Goal: Information Seeking & Learning: Learn about a topic

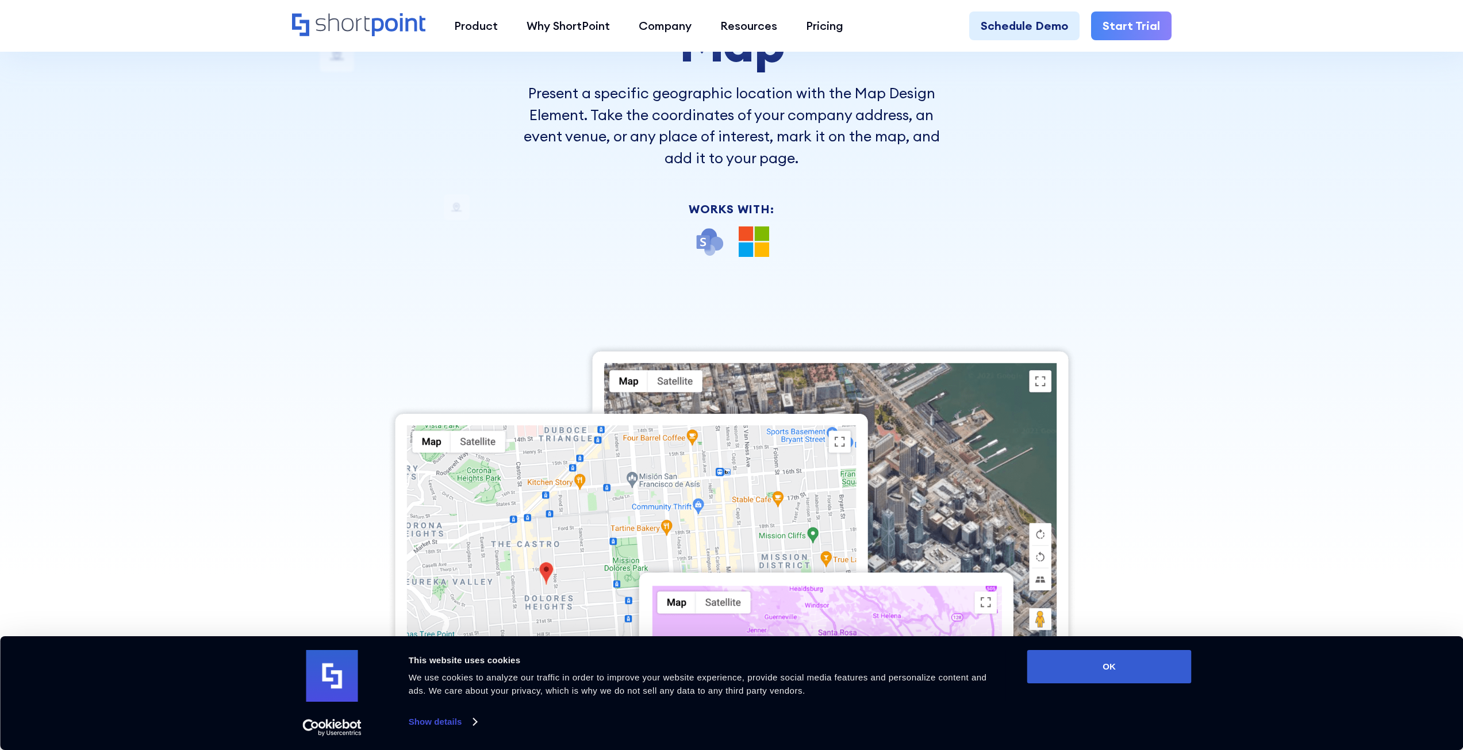
scroll to position [137, 0]
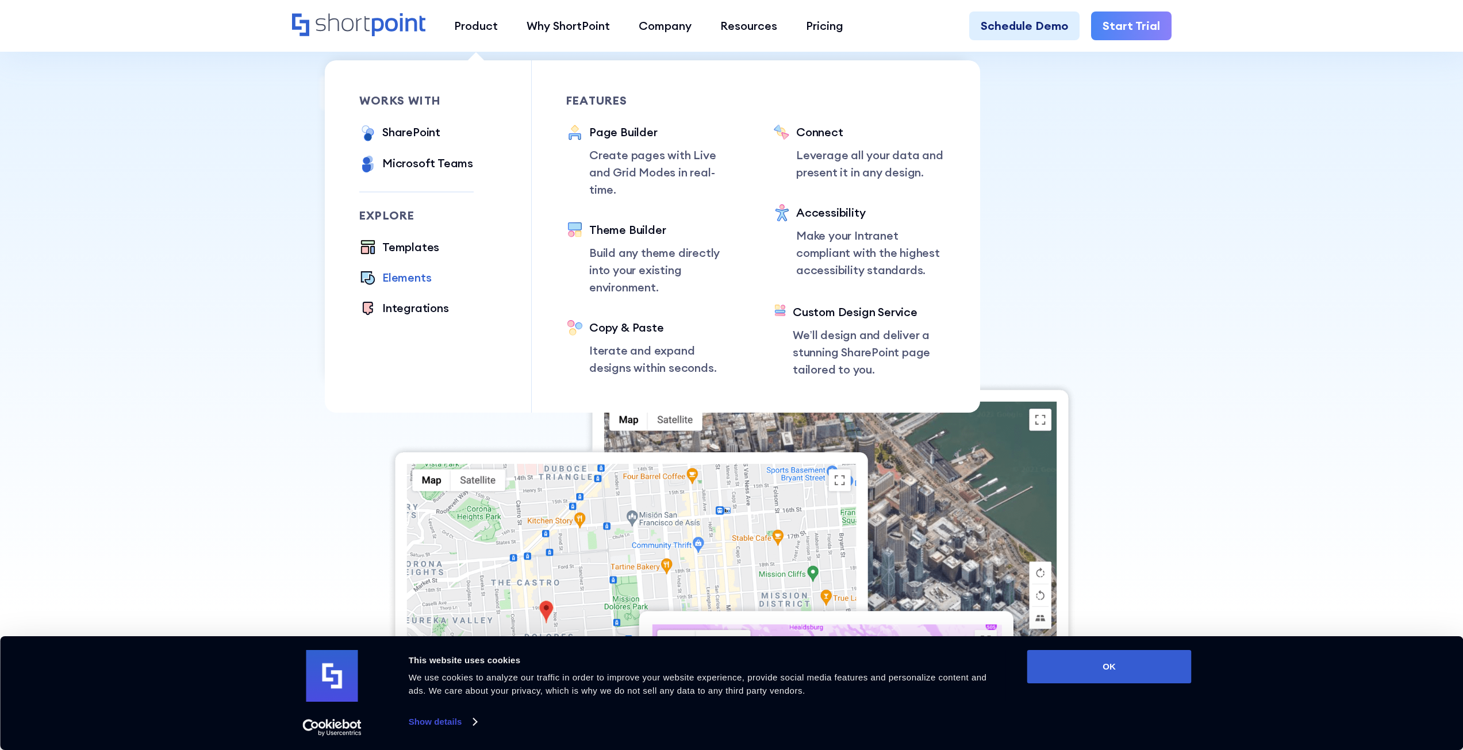
click at [402, 279] on div "Elements" at bounding box center [406, 277] width 49 height 17
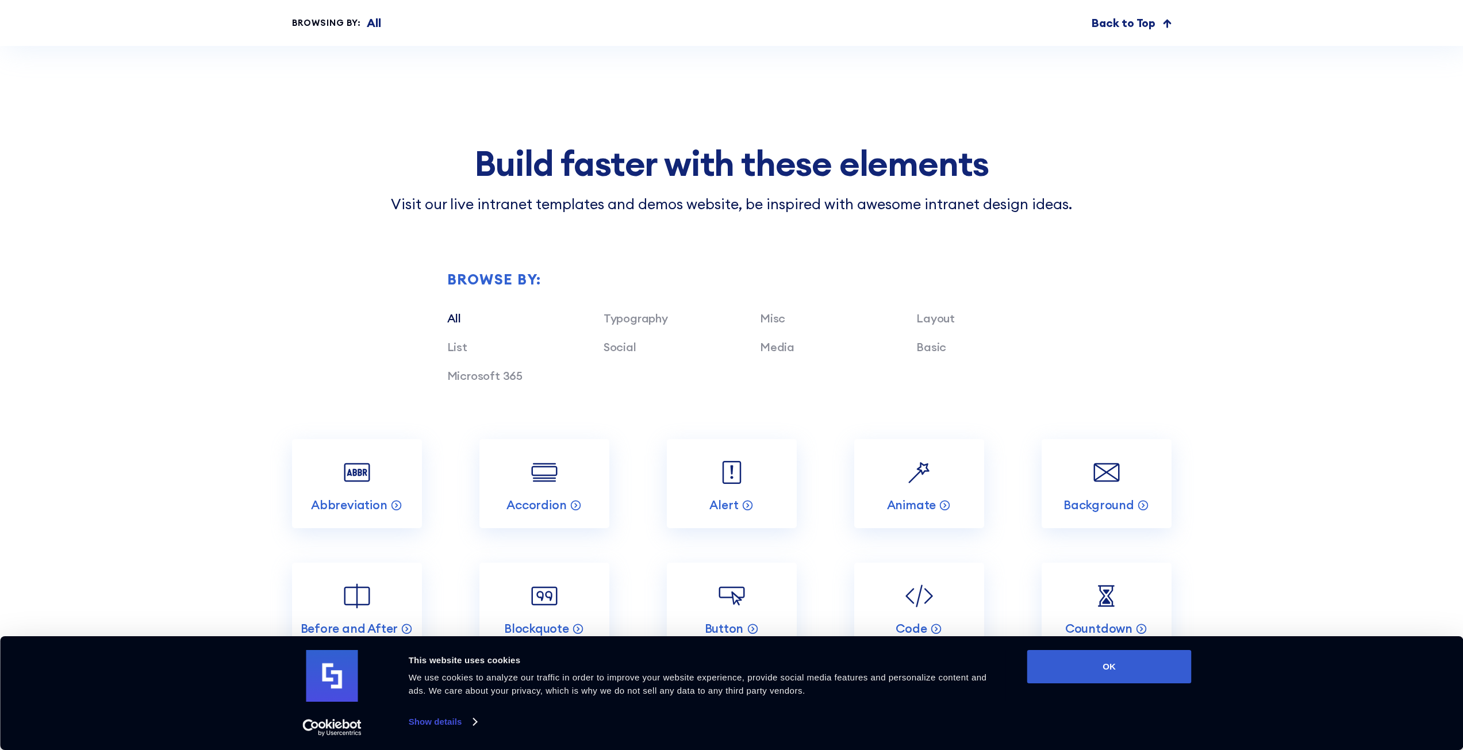
scroll to position [5711, 0]
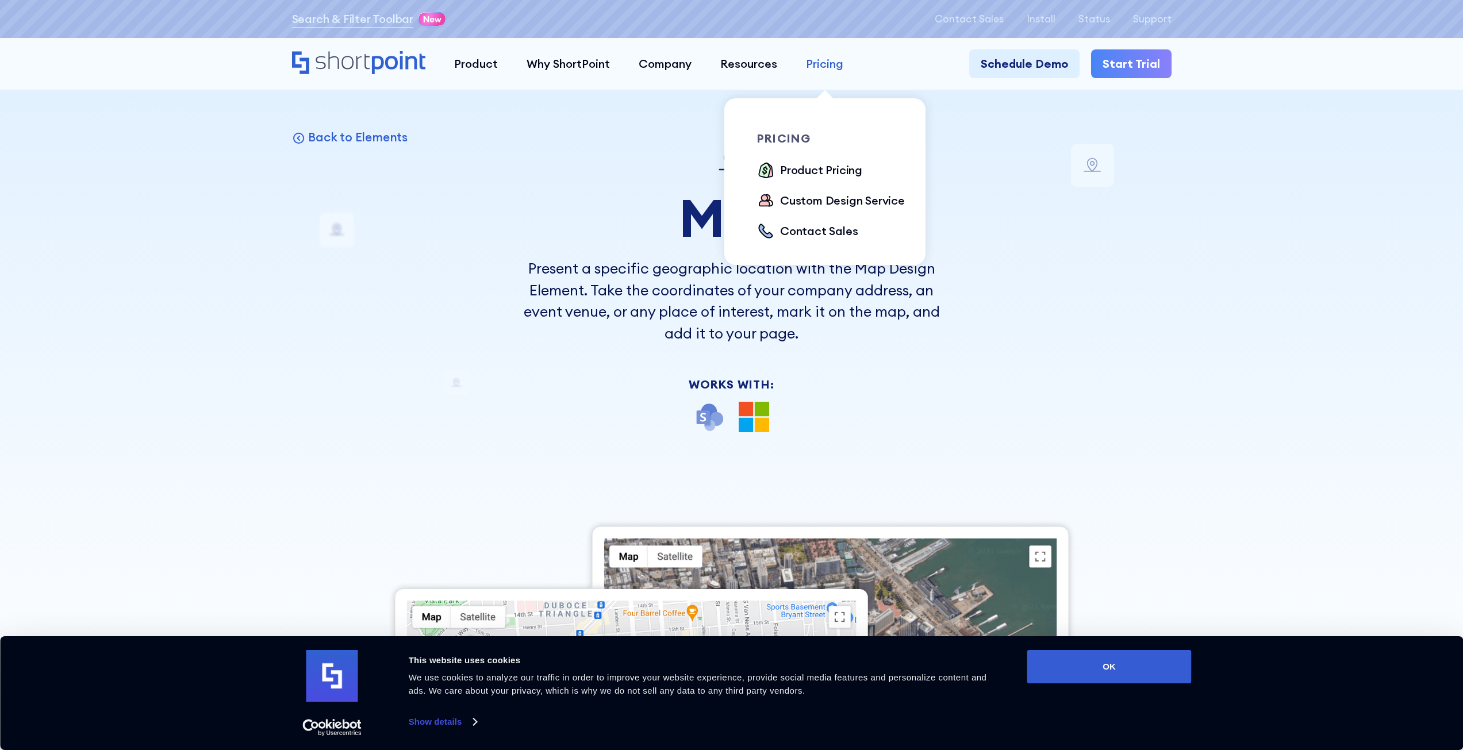
click at [828, 64] on div "Pricing" at bounding box center [824, 63] width 37 height 17
click at [828, 171] on div "Product Pricing" at bounding box center [821, 170] width 82 height 17
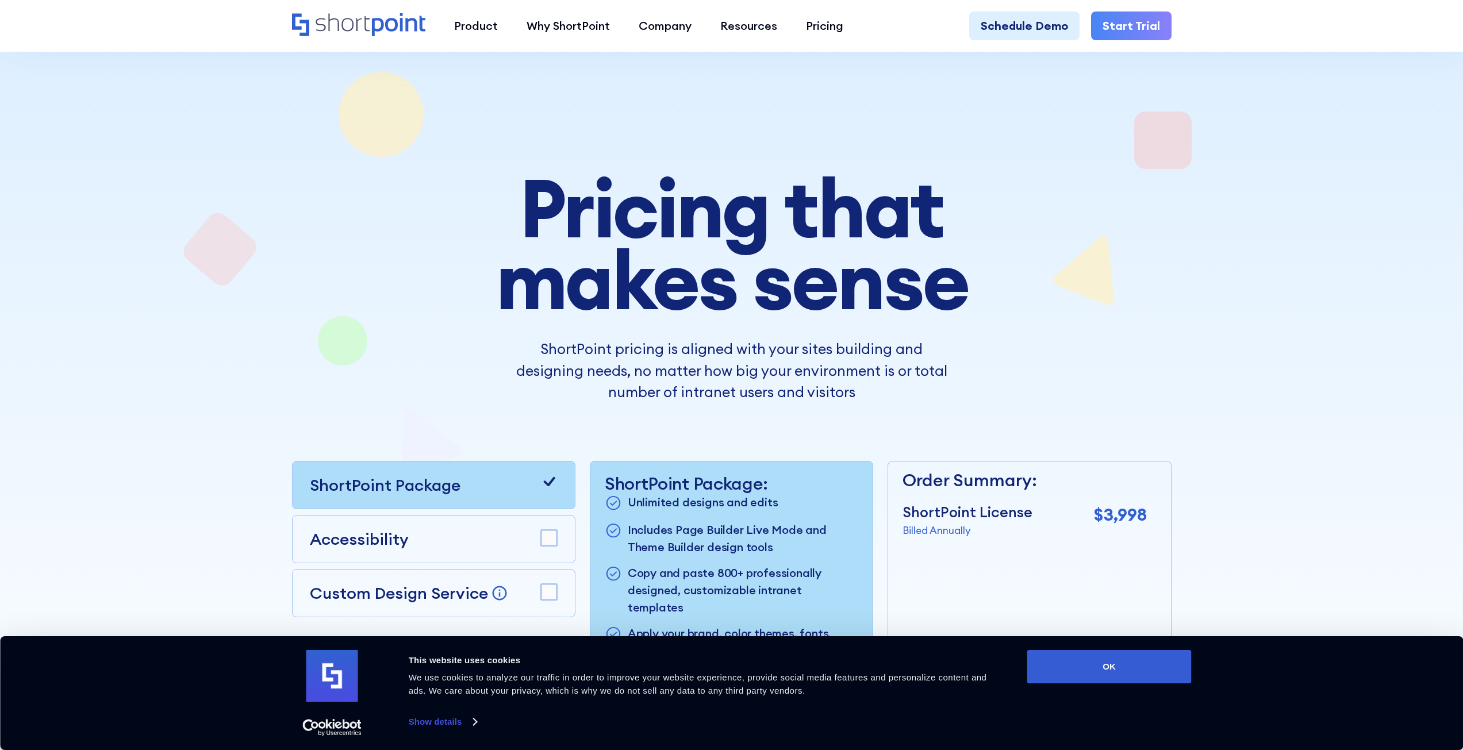
scroll to position [190, 0]
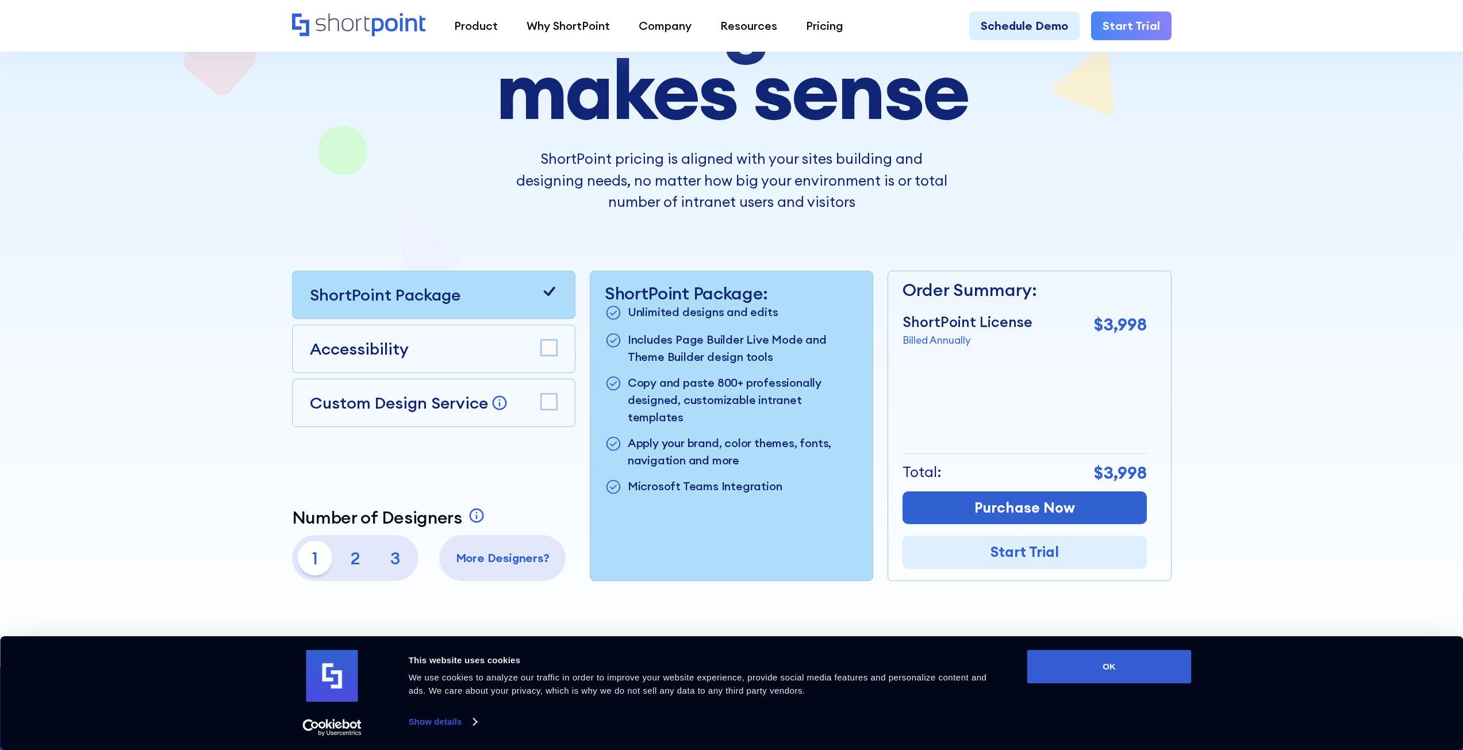
click at [354, 558] on p "2" at bounding box center [355, 558] width 34 height 34
click at [385, 558] on p "3" at bounding box center [395, 558] width 34 height 34
click at [316, 554] on p "1" at bounding box center [315, 558] width 34 height 34
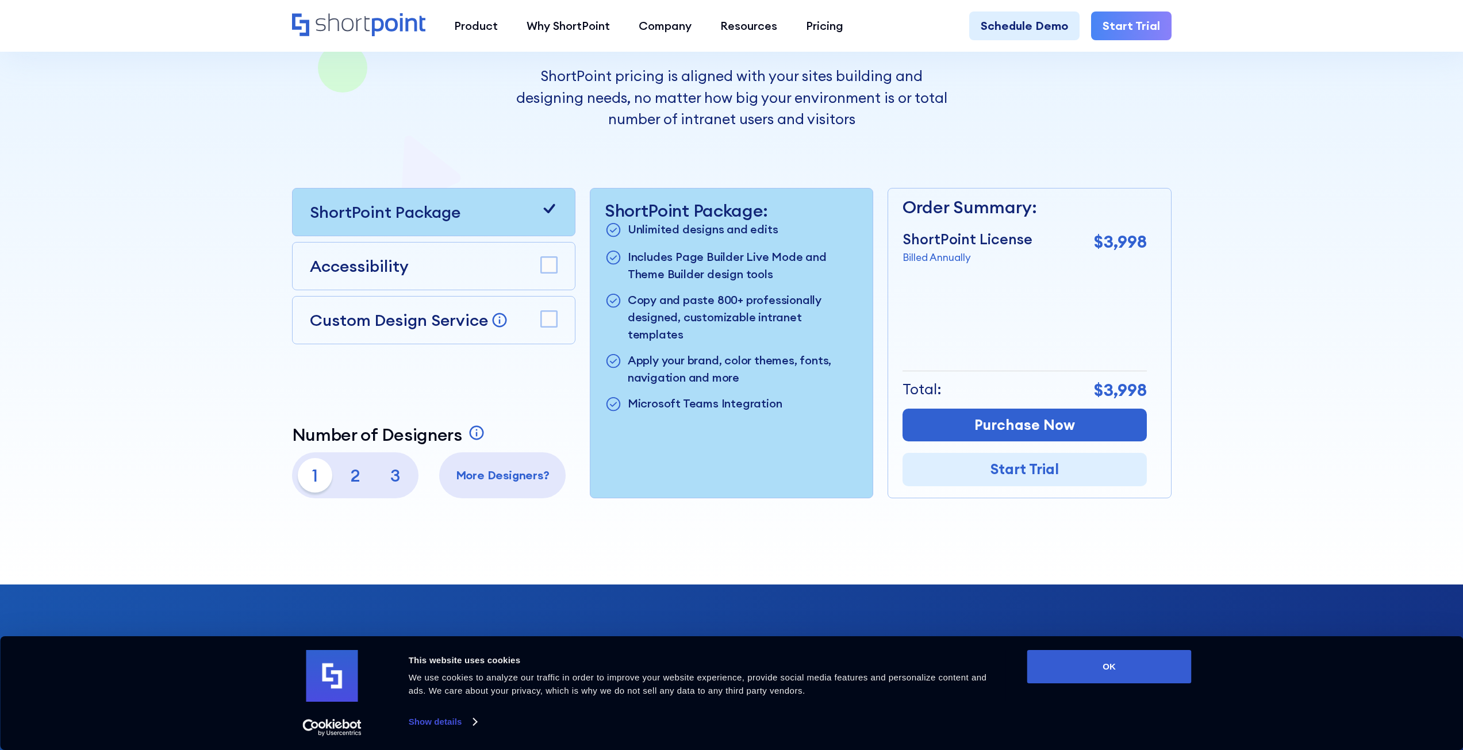
scroll to position [0, 0]
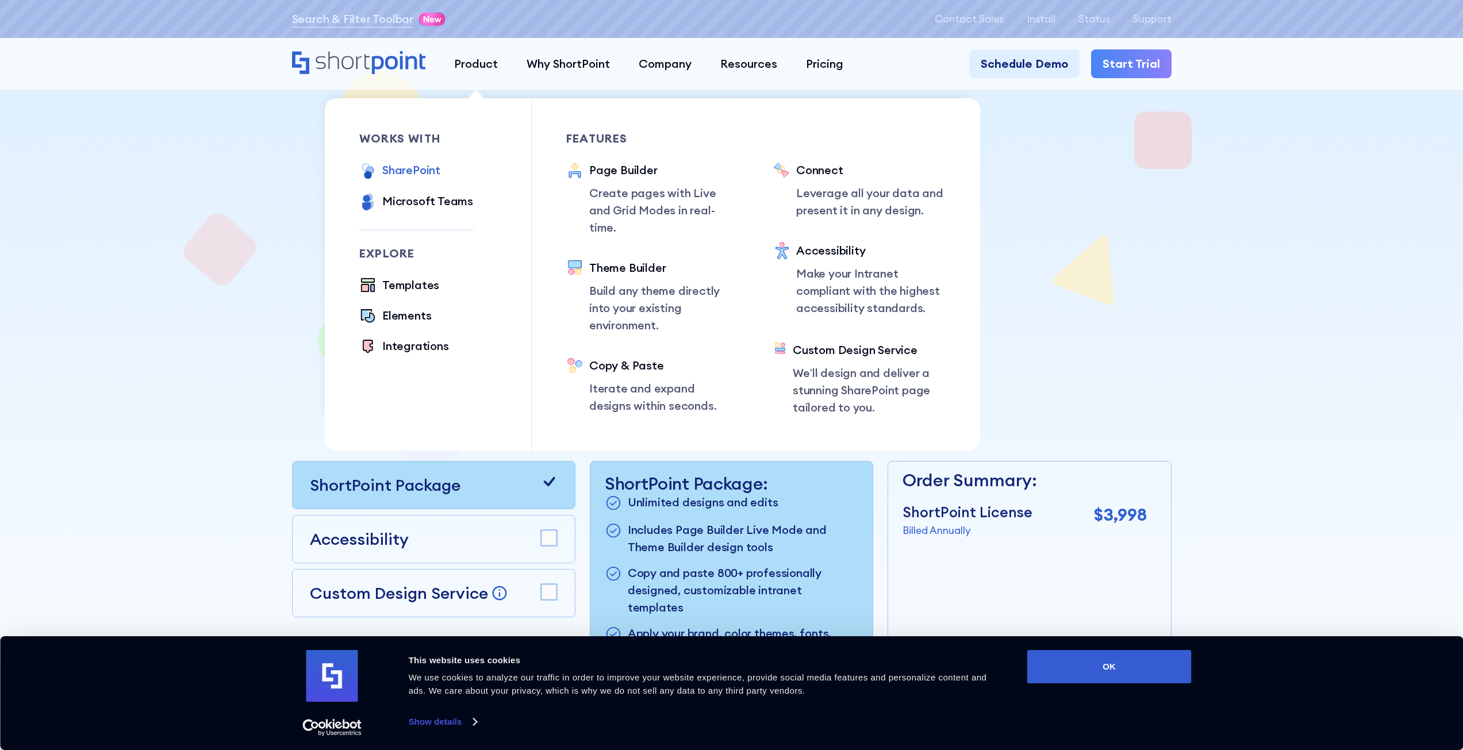
click at [436, 163] on div "SharePoint" at bounding box center [411, 170] width 58 height 17
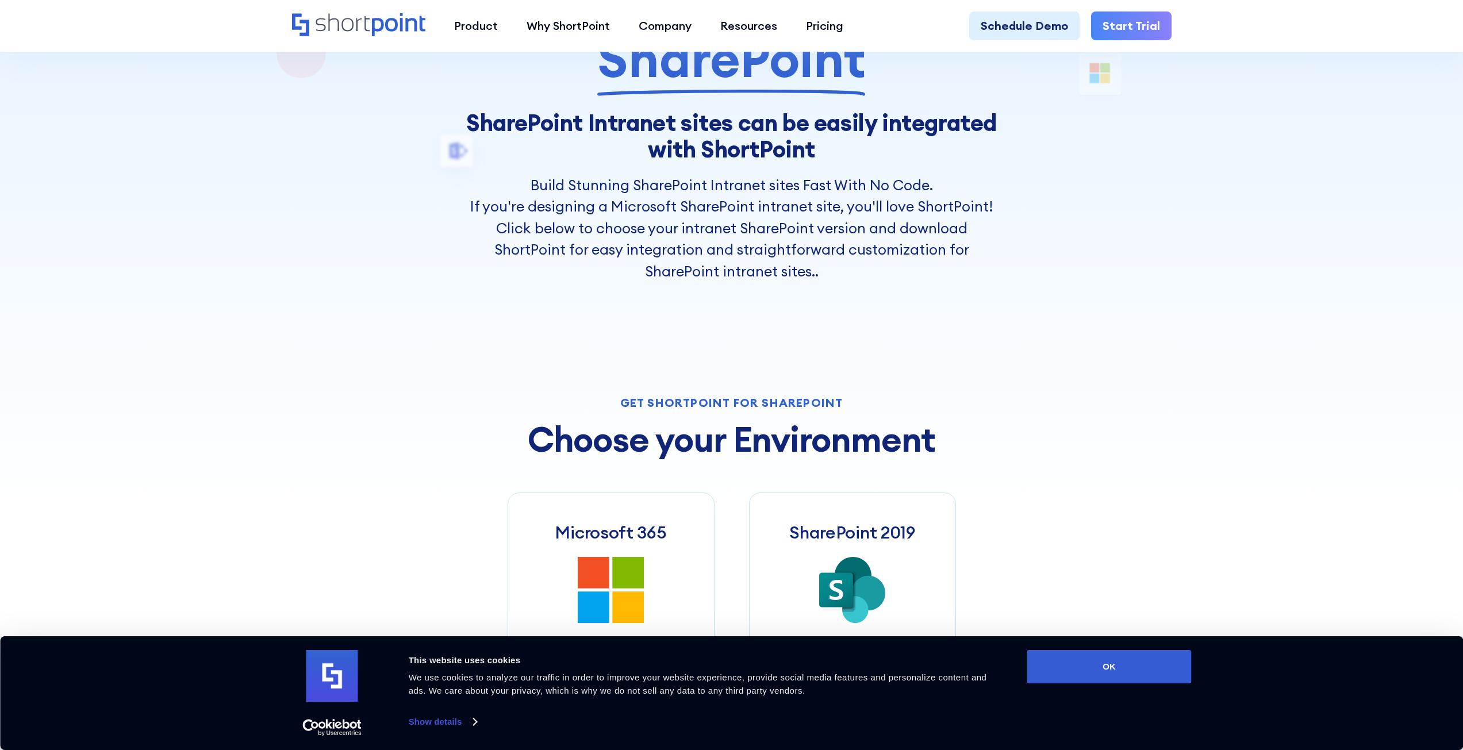
scroll to position [237, 0]
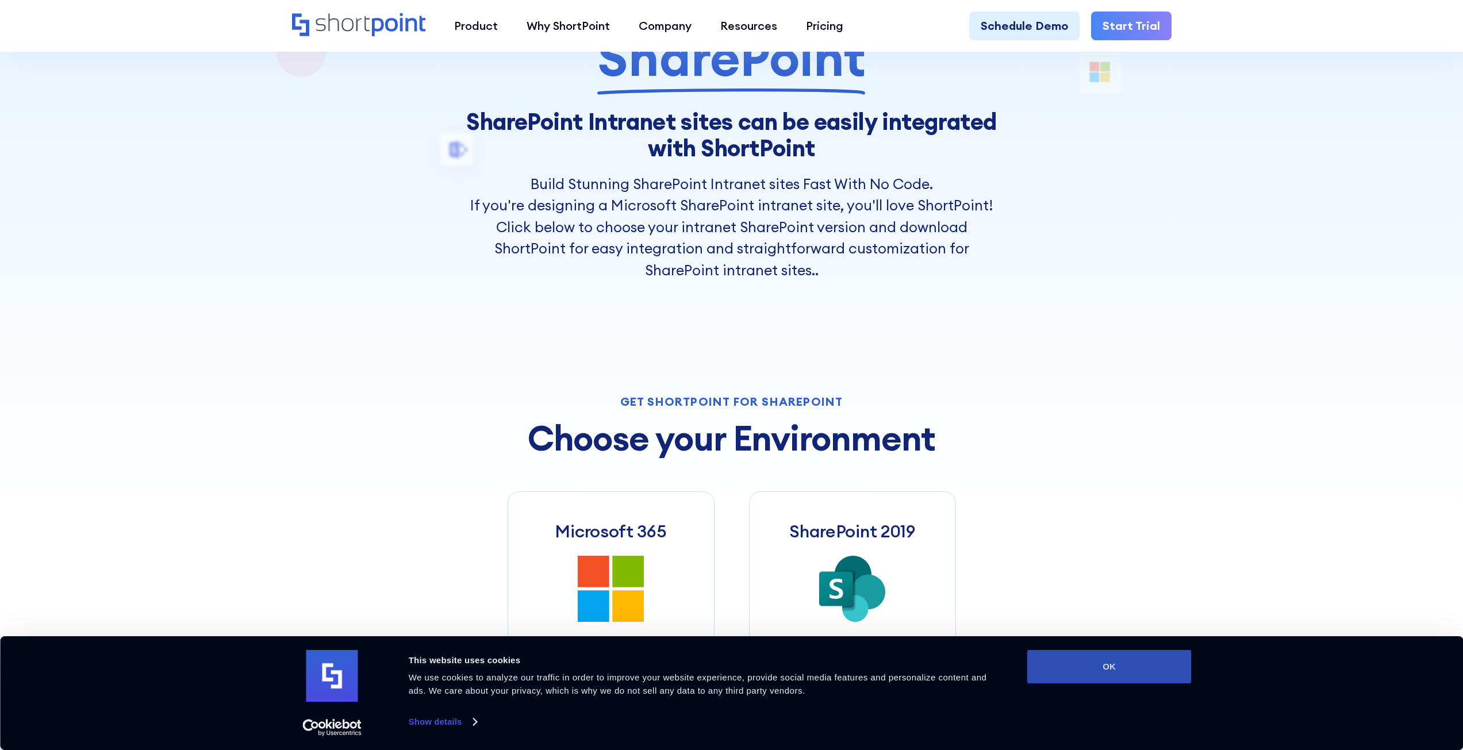
click at [1071, 665] on button "OK" at bounding box center [1109, 666] width 164 height 33
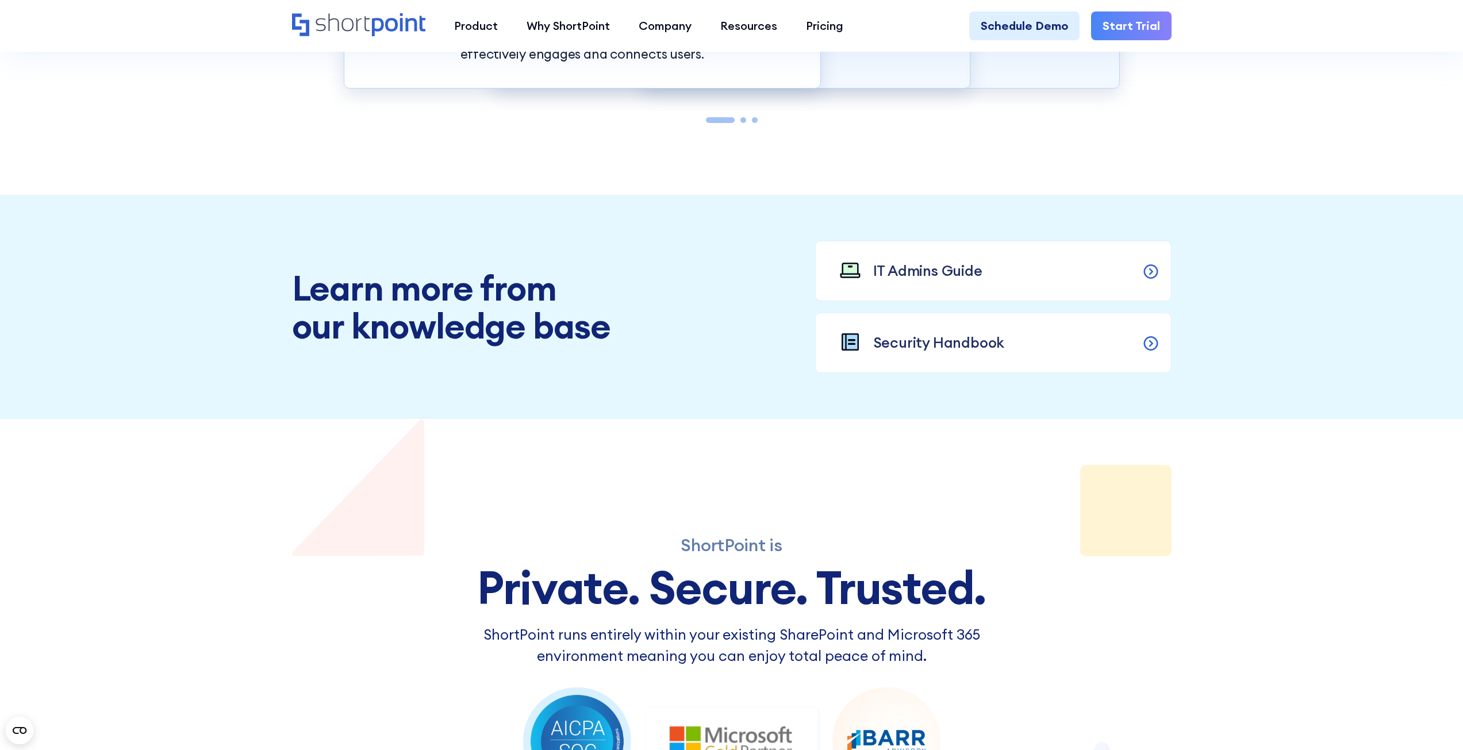
scroll to position [1556, 0]
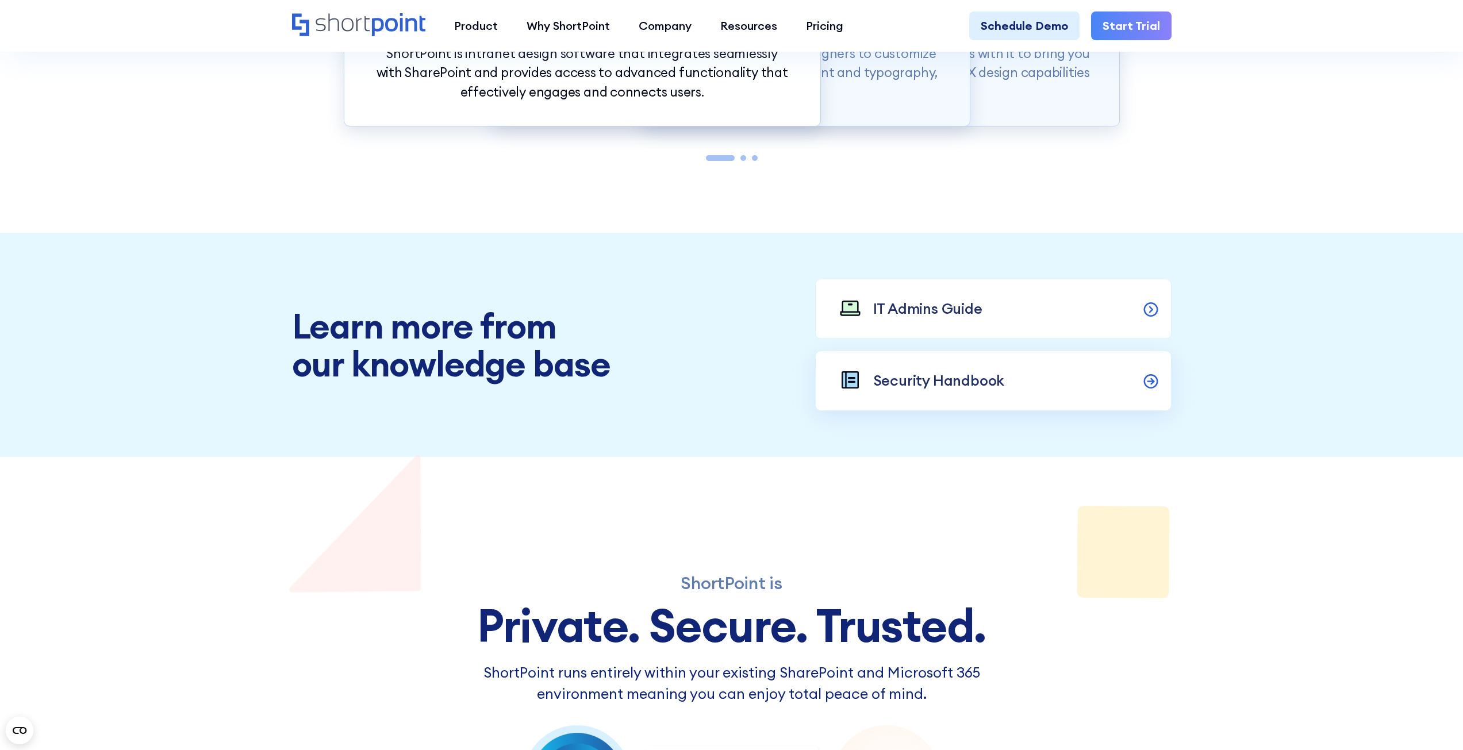
click at [887, 382] on p "Security Handbook" at bounding box center [939, 381] width 132 height 22
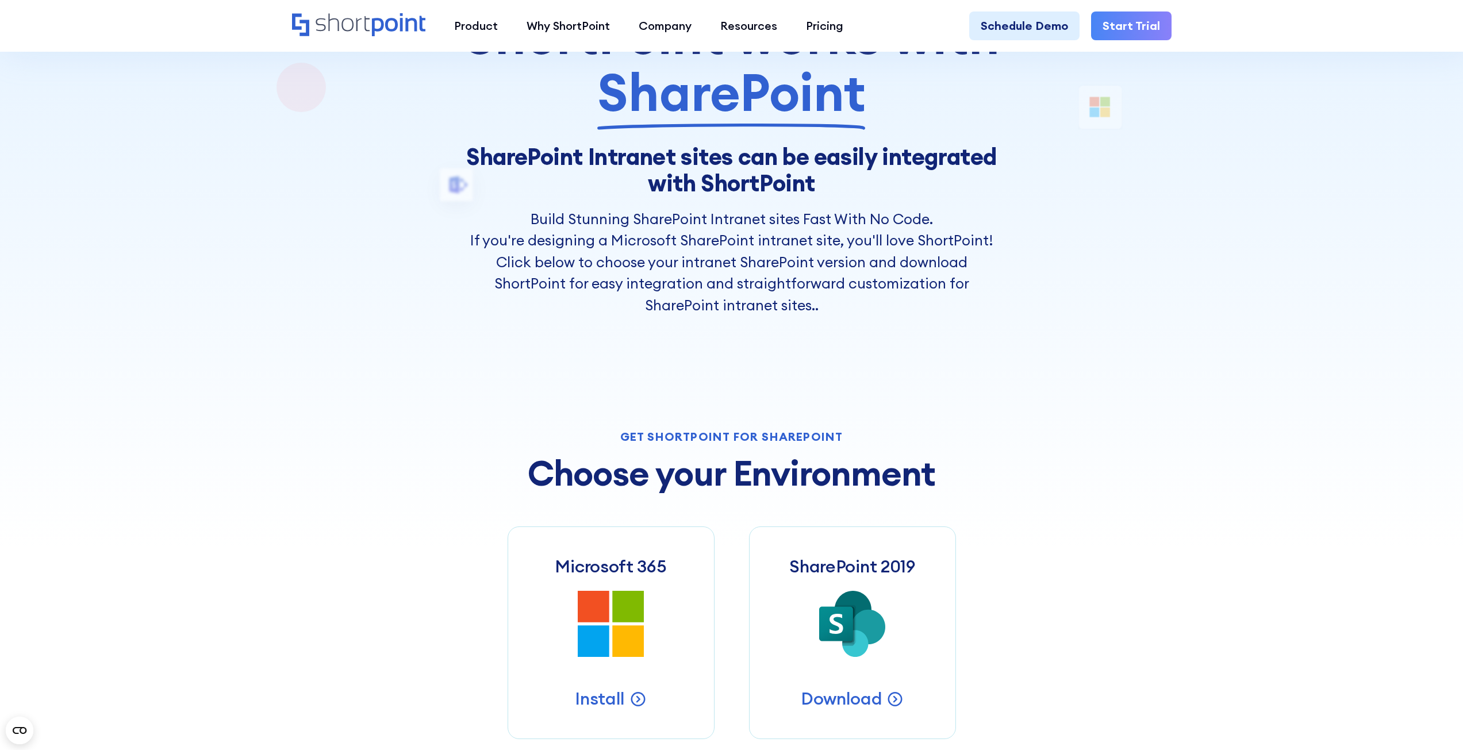
scroll to position [0, 0]
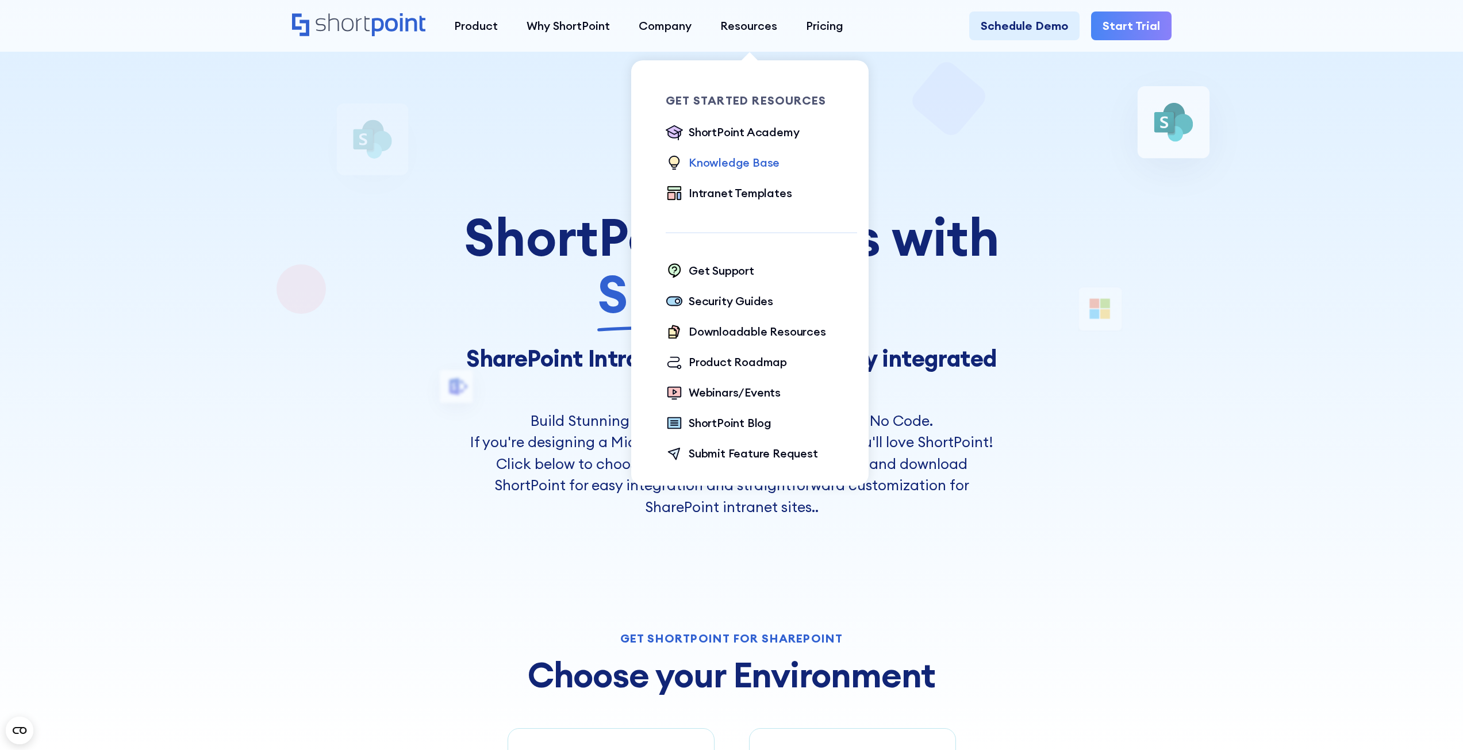
click at [739, 161] on div "Knowledge Base" at bounding box center [734, 162] width 91 height 17
